Goal: Subscribe to service/newsletter

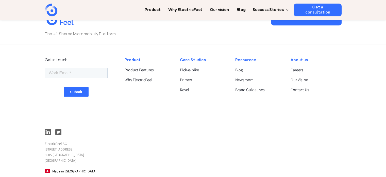
scroll to position [1334, 0]
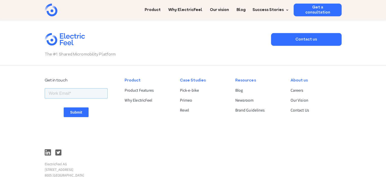
click at [66, 93] on input "email" at bounding box center [75, 93] width 63 height 10
paste input "[EMAIL_ADDRESS][DOMAIN_NAME]"
type input "[EMAIL_ADDRESS][DOMAIN_NAME]"
click at [65, 112] on input "Submit" at bounding box center [76, 112] width 25 height 10
click at [70, 112] on input "Submit" at bounding box center [76, 112] width 25 height 10
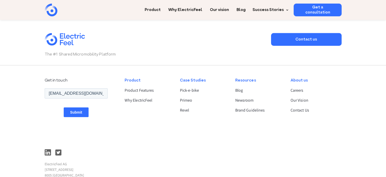
click at [70, 112] on input "Submit" at bounding box center [76, 112] width 25 height 10
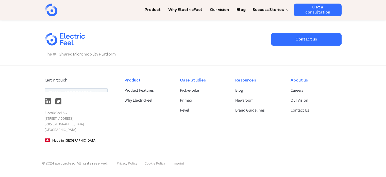
scroll to position [1334, 0]
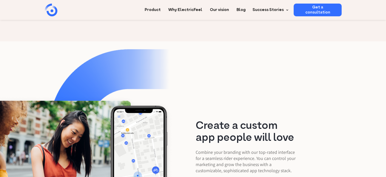
scroll to position [646, 0]
